Goal: Task Accomplishment & Management: Use online tool/utility

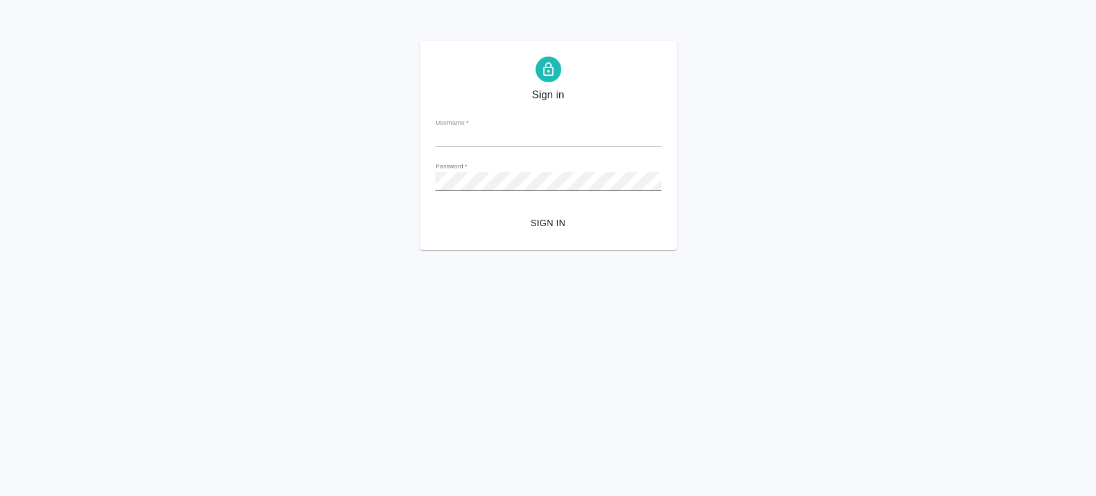
type input "[PERSON_NAME][EMAIL_ADDRESS][DOMAIN_NAME]"
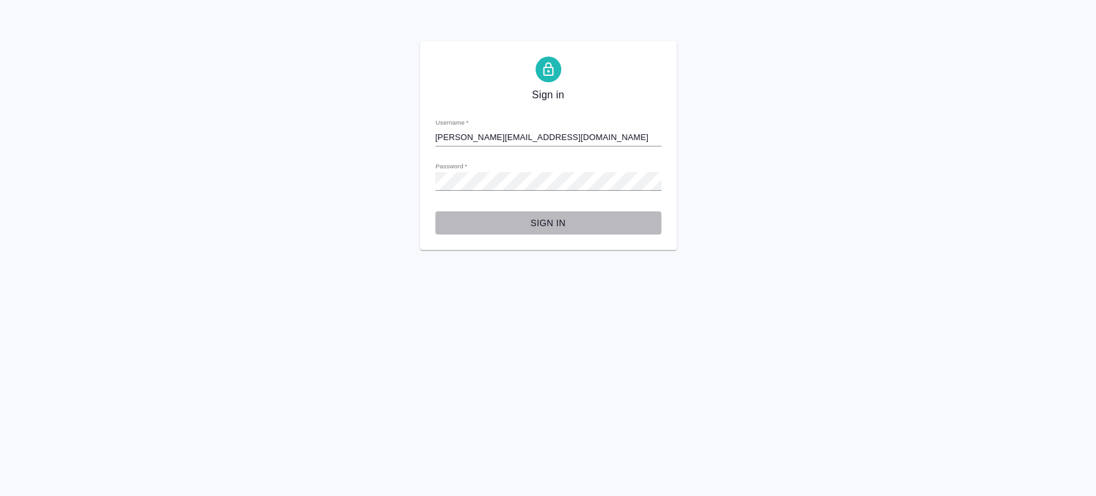
click at [553, 224] on span "Sign in" at bounding box center [549, 223] width 206 height 16
